Goal: Task Accomplishment & Management: Use online tool/utility

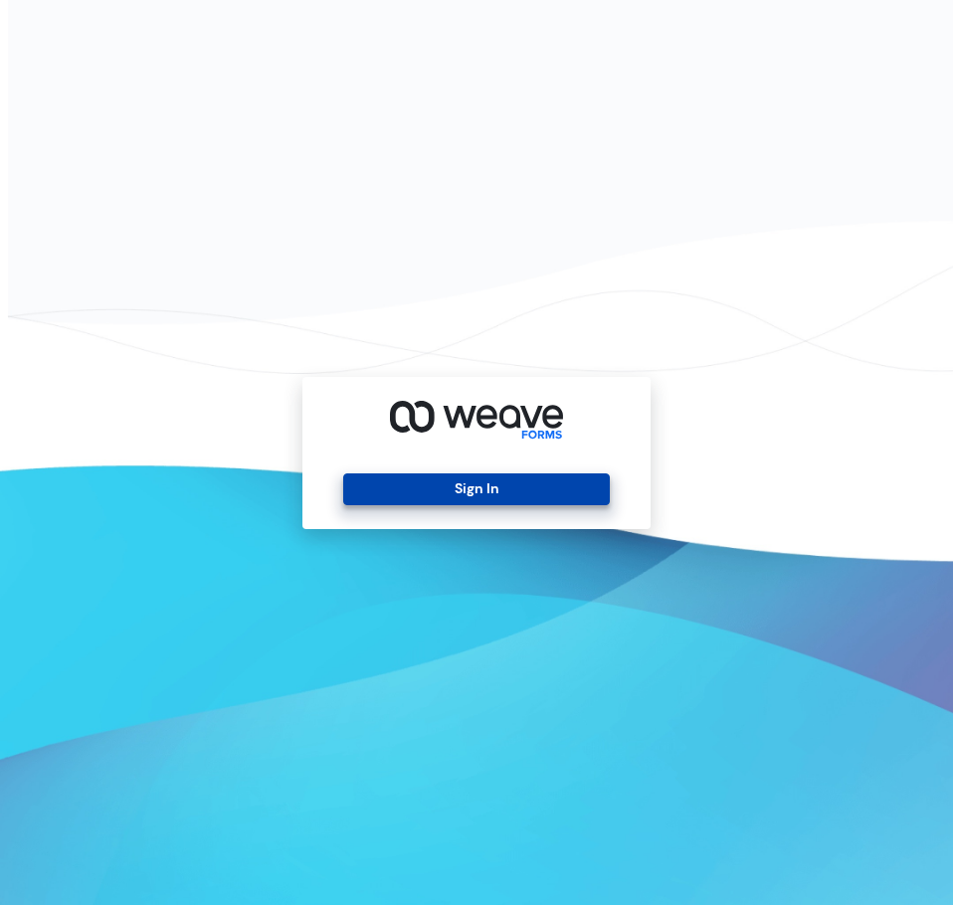
click at [566, 489] on button "Sign In" at bounding box center [476, 489] width 266 height 32
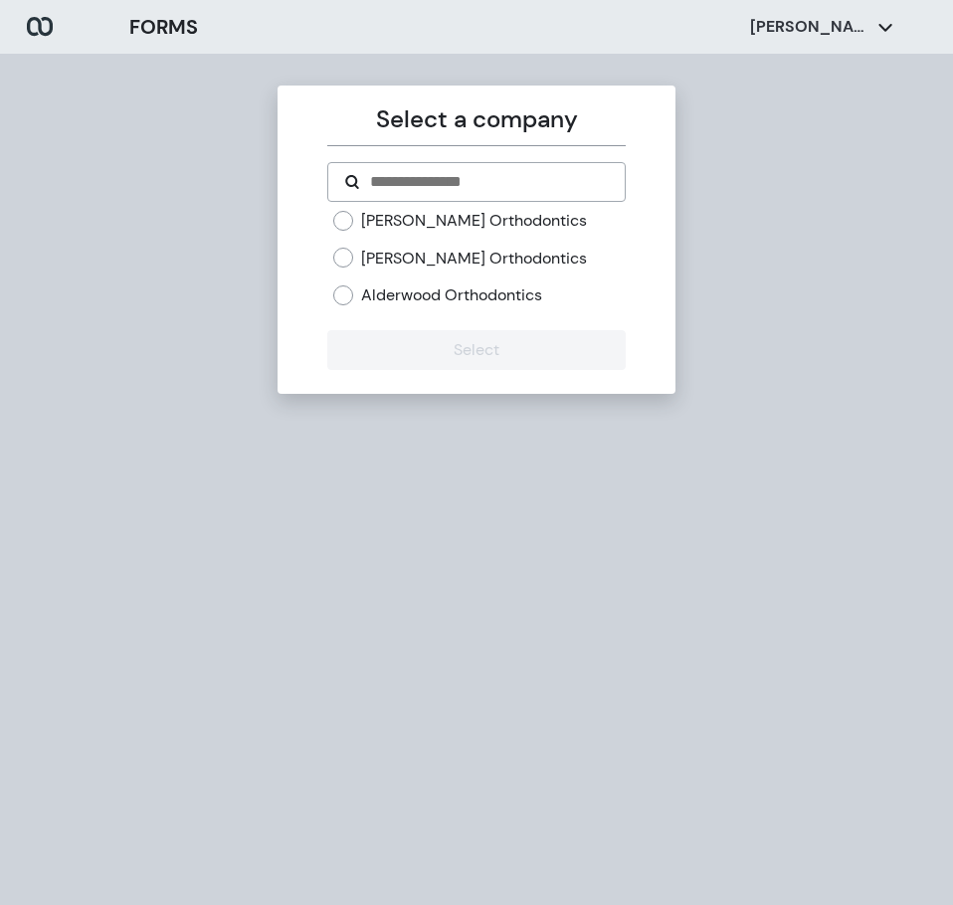
click at [355, 217] on div "[PERSON_NAME] Orthodontics" at bounding box center [478, 221] width 291 height 22
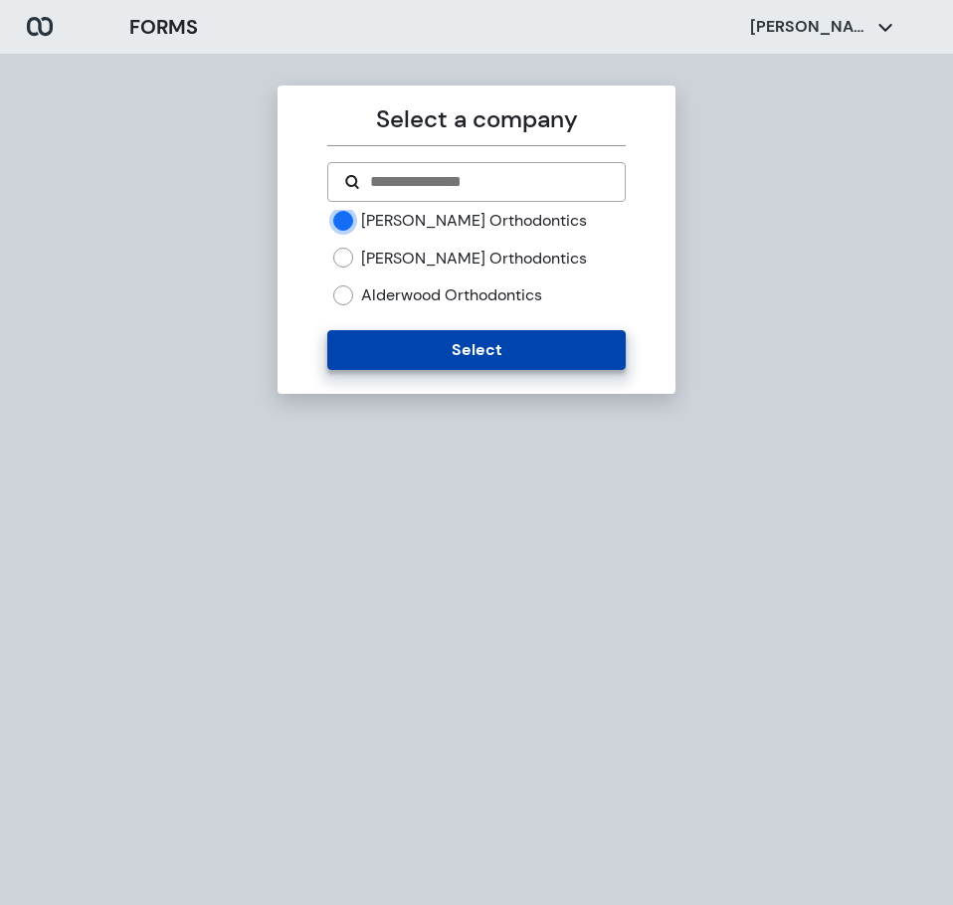
click at [477, 364] on button "Select" at bounding box center [475, 350] width 297 height 40
